Goal: Task Accomplishment & Management: Manage account settings

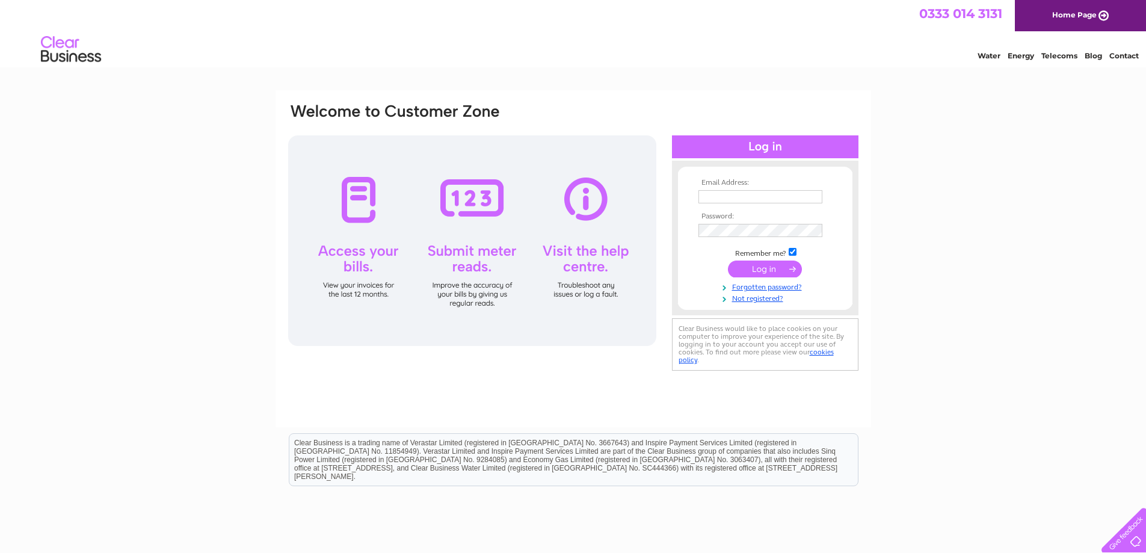
type input "[EMAIL_ADDRESS][DOMAIN_NAME]"
click at [976, 206] on div "Email Address: swanny.tattooz@gmail.com Password: Forgotten password?" at bounding box center [573, 361] width 1146 height 543
click at [772, 268] on input "submit" at bounding box center [765, 268] width 74 height 17
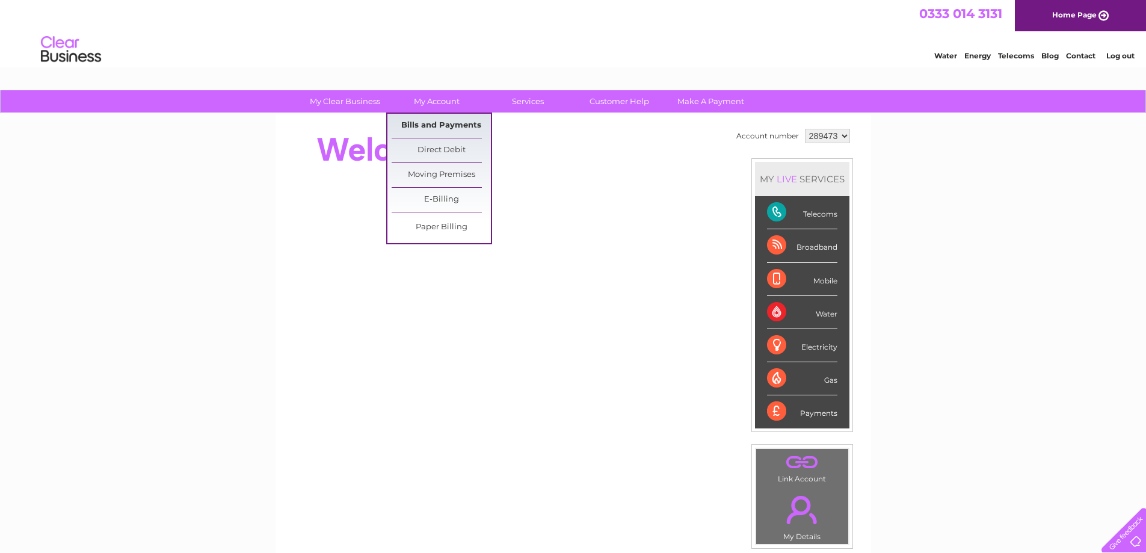
click at [432, 121] on link "Bills and Payments" at bounding box center [441, 126] width 99 height 24
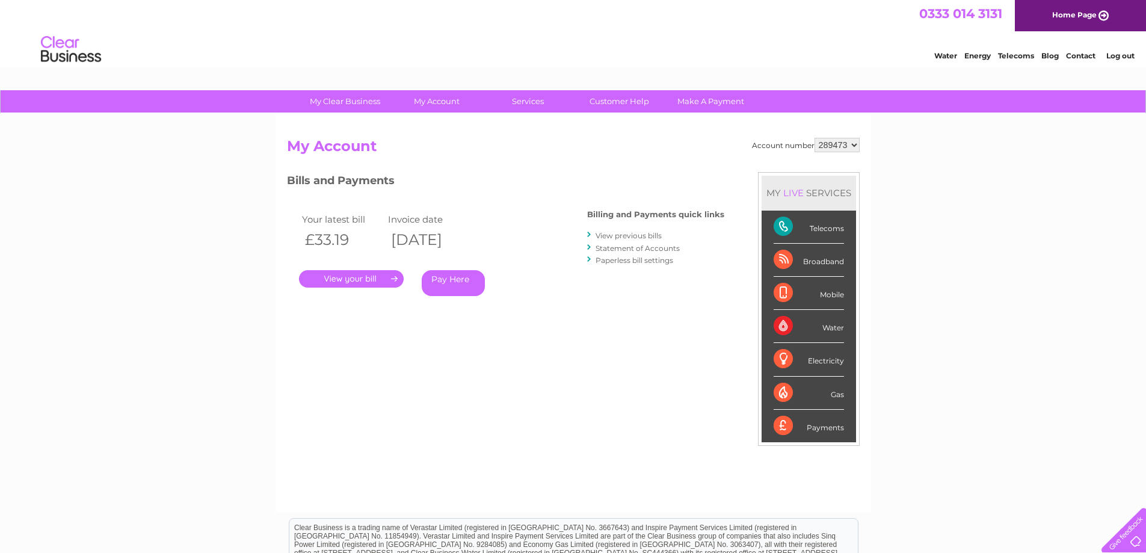
click at [365, 277] on link "." at bounding box center [351, 278] width 105 height 17
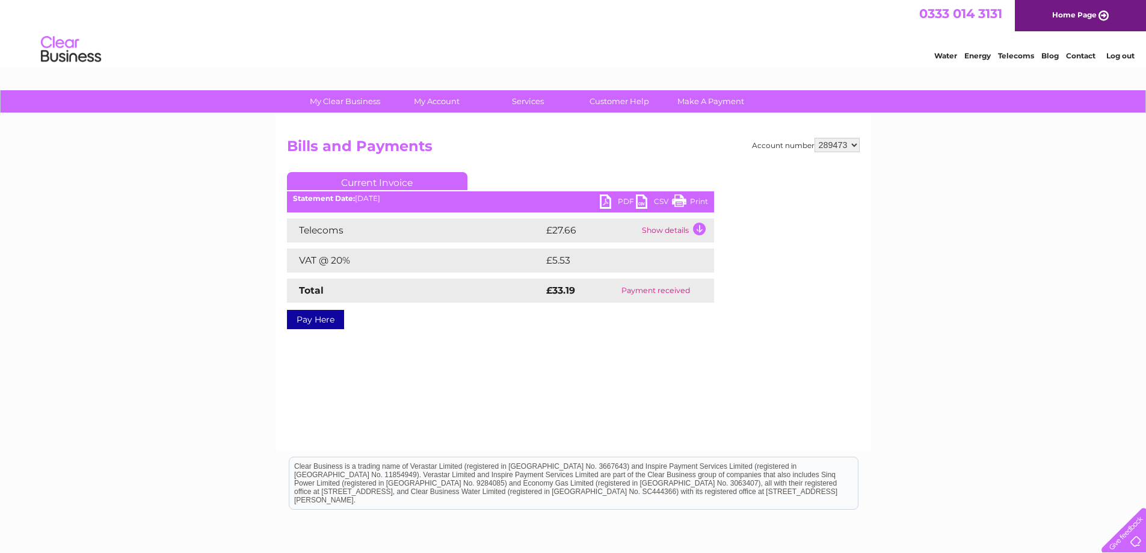
click at [606, 203] on link "PDF" at bounding box center [618, 202] width 36 height 17
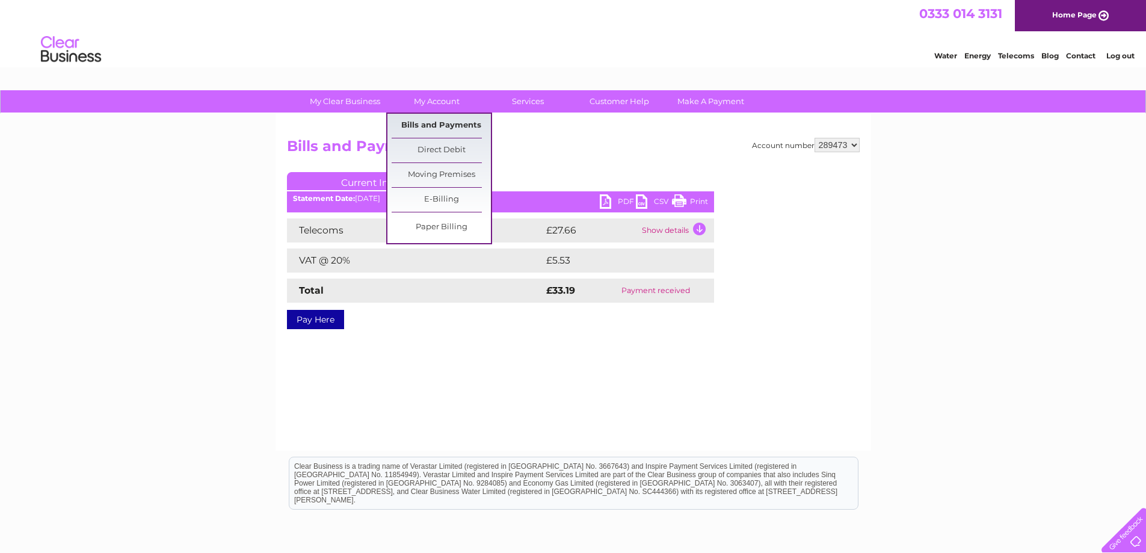
click at [452, 126] on link "Bills and Payments" at bounding box center [441, 126] width 99 height 24
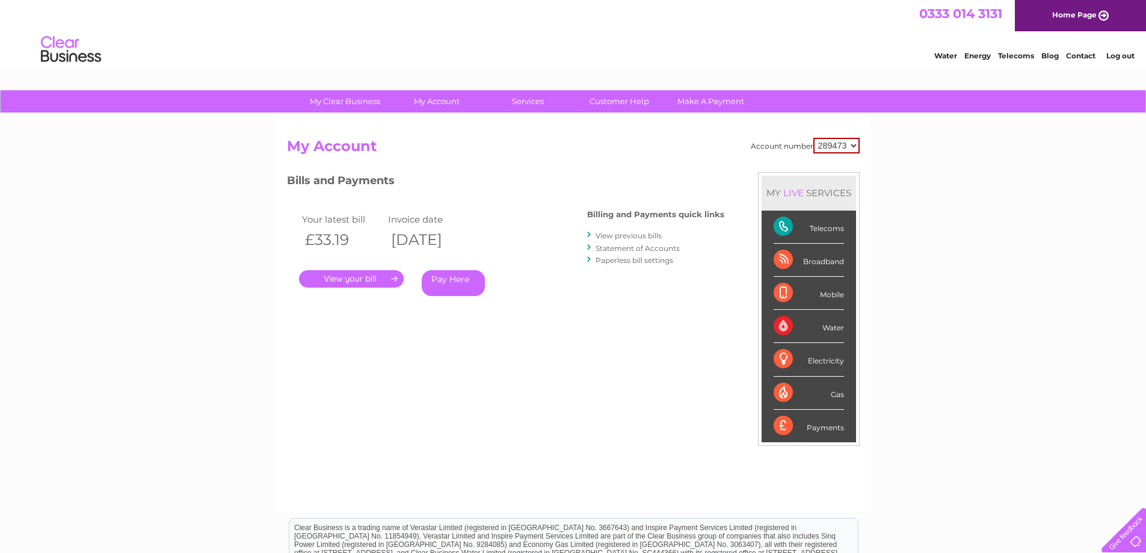
click at [615, 236] on link "View previous bills" at bounding box center [628, 235] width 66 height 9
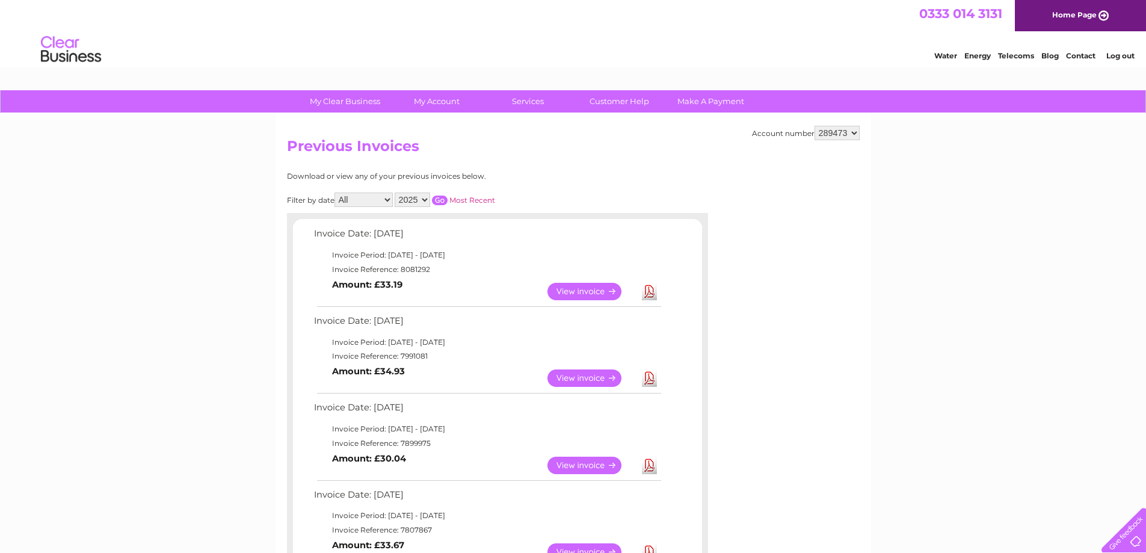
click at [581, 380] on link "View" at bounding box center [591, 377] width 88 height 17
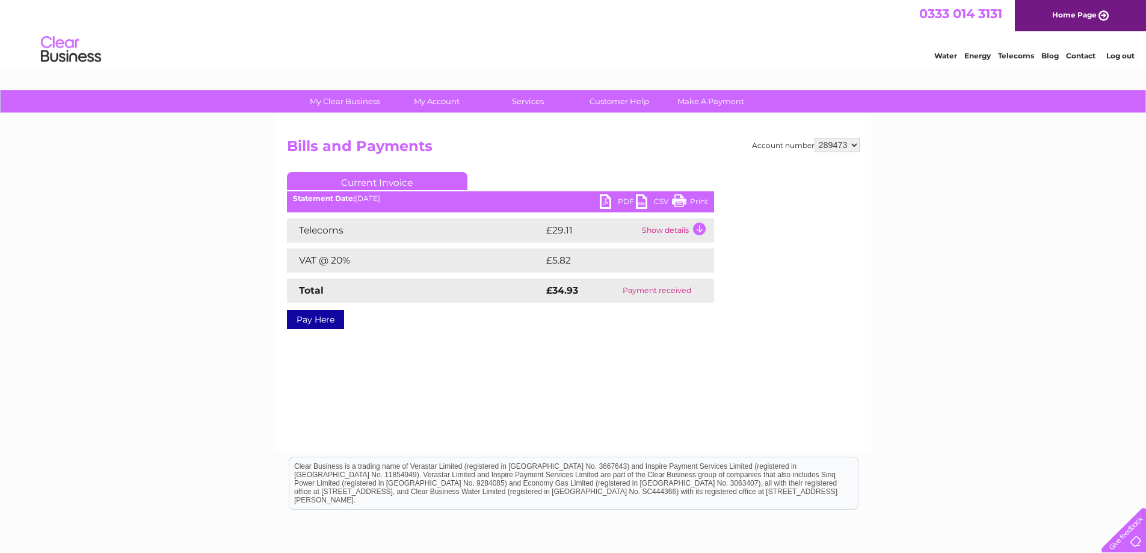
click at [605, 203] on link "PDF" at bounding box center [618, 202] width 36 height 17
